Goal: Transaction & Acquisition: Purchase product/service

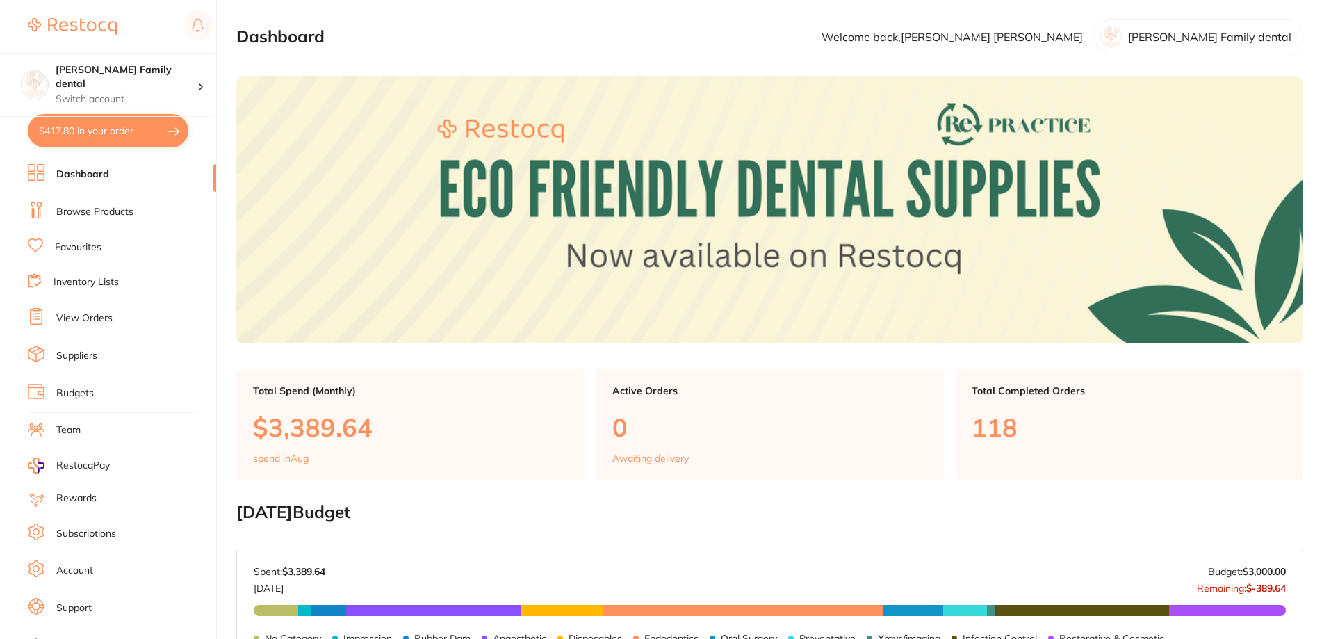
click at [100, 137] on button "$417.80 in your order" at bounding box center [108, 130] width 161 height 33
checkbox input "true"
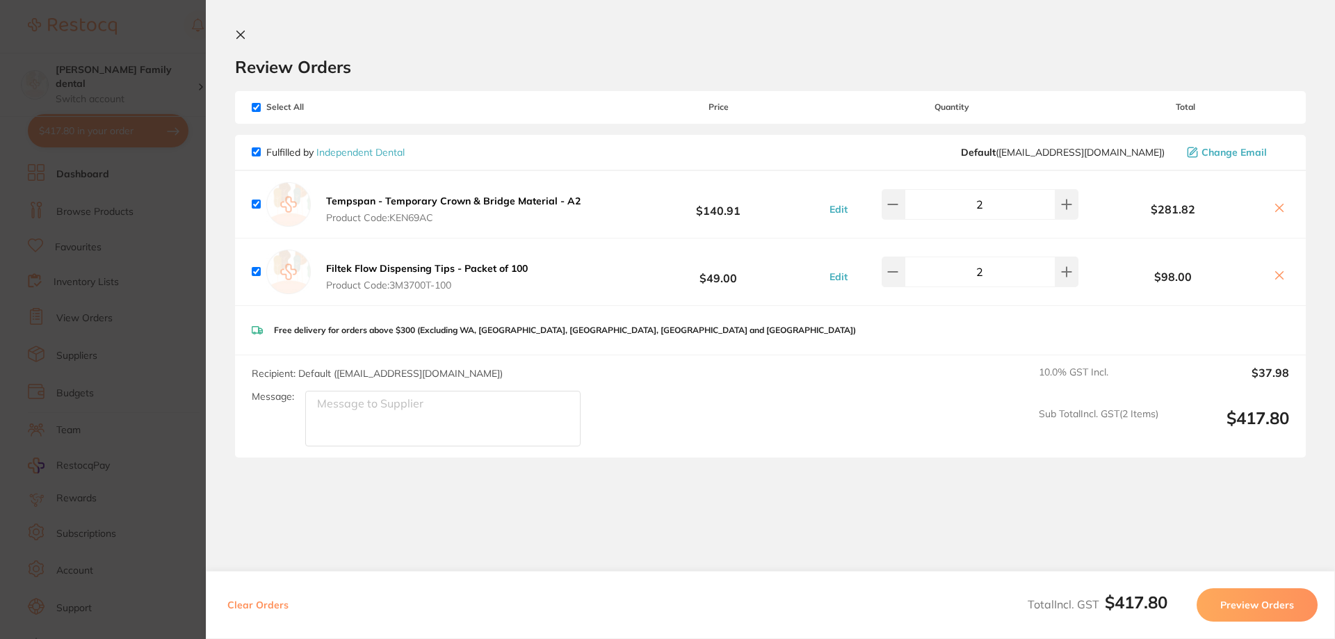
click at [489, 274] on b "Filtek Flow Dispensing Tips - Packet of 100" at bounding box center [427, 268] width 202 height 13
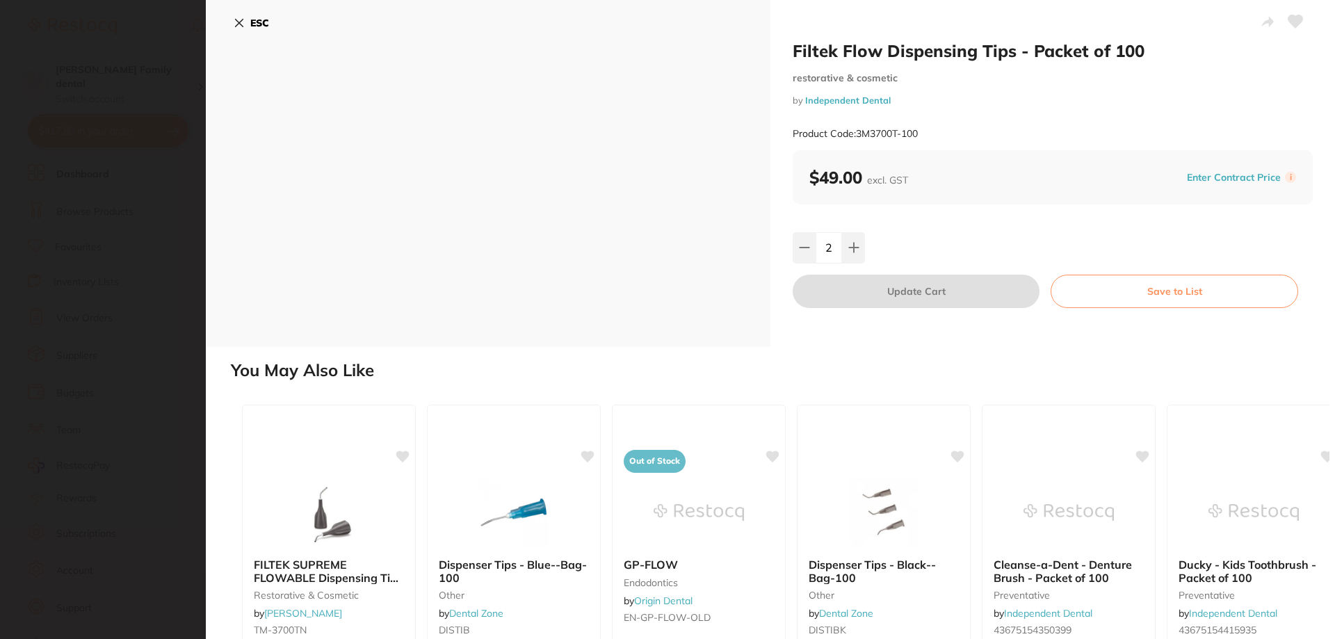
click at [501, 240] on div "ESC" at bounding box center [488, 173] width 565 height 347
click at [498, 109] on div "ESC" at bounding box center [488, 173] width 565 height 347
click at [487, 210] on div "ESC" at bounding box center [488, 173] width 565 height 347
click at [243, 19] on icon at bounding box center [240, 23] width 8 height 8
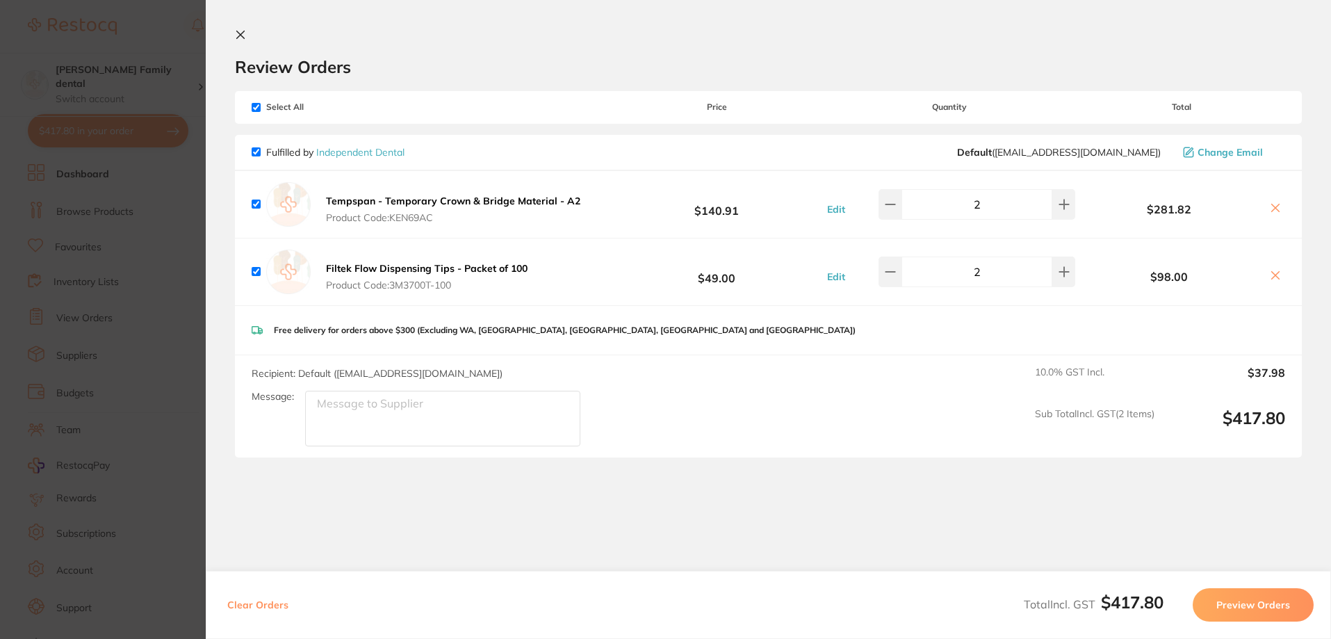
click at [238, 39] on icon at bounding box center [240, 34] width 11 height 11
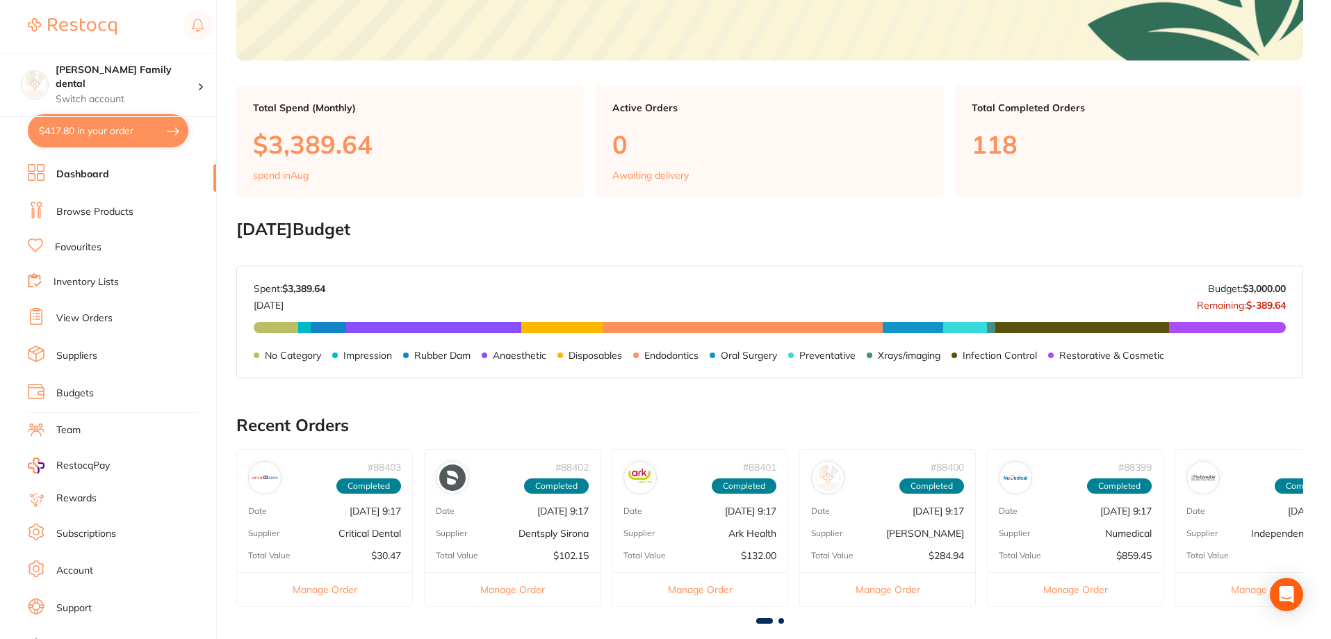
scroll to position [348, 0]
